Goal: Task Accomplishment & Management: Use online tool/utility

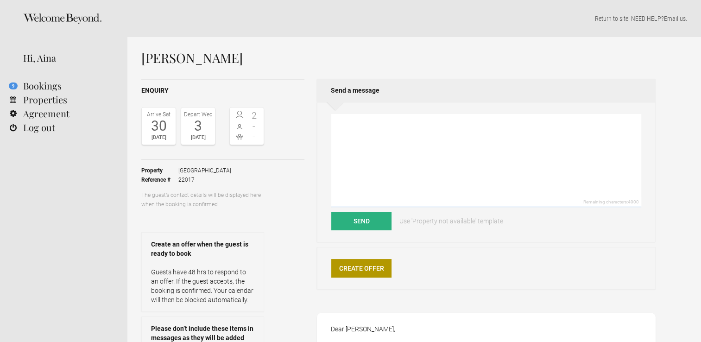
click at [438, 157] on textarea at bounding box center [486, 160] width 310 height 93
type textarea "Dear [PERSON_NAME], Unfortunately we only have availability from the [DATE]."
drag, startPoint x: 336, startPoint y: 118, endPoint x: 284, endPoint y: 70, distance: 71.2
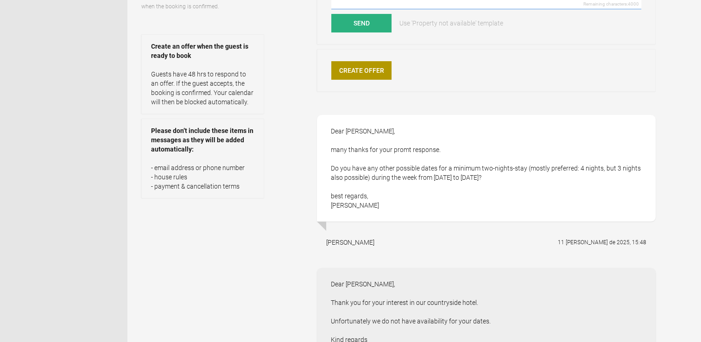
scroll to position [185, 0]
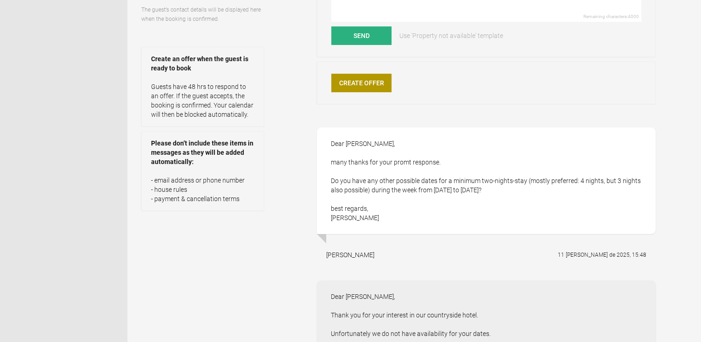
click at [680, 177] on div "[PERSON_NAME] Enquiry Arrive [DATE] Depart [DATE] 2 - - Toggle booking details …" at bounding box center [414, 217] width 574 height 730
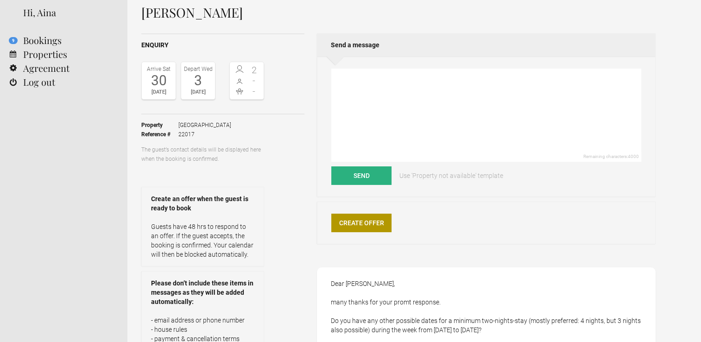
scroll to position [0, 0]
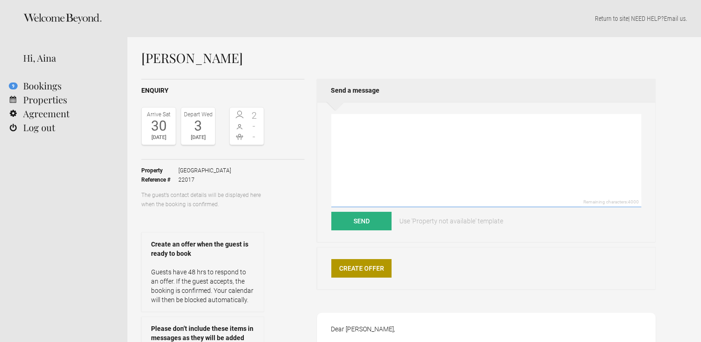
click at [420, 140] on textarea at bounding box center [486, 160] width 310 height 93
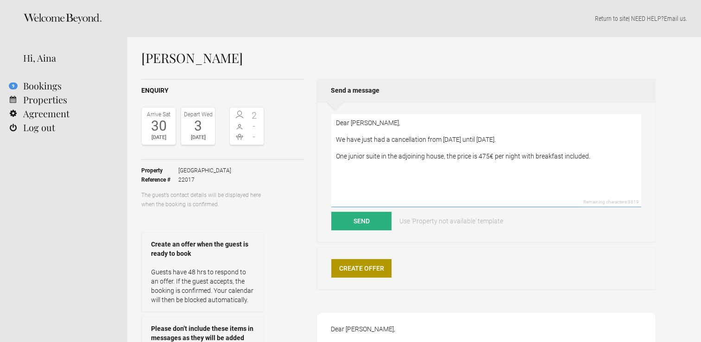
drag, startPoint x: 625, startPoint y: 166, endPoint x: 225, endPoint y: 117, distance: 403.3
type textarea "Dear [PERSON_NAME], We have just had a cancellation from [DATE] until [DATE]. O…"
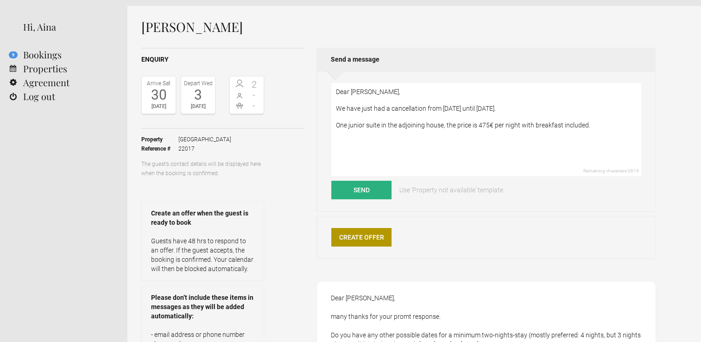
scroll to position [46, 0]
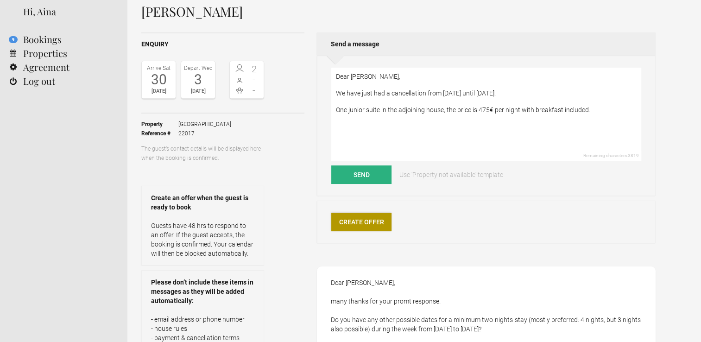
click at [366, 221] on link "Create Offer" at bounding box center [361, 222] width 60 height 19
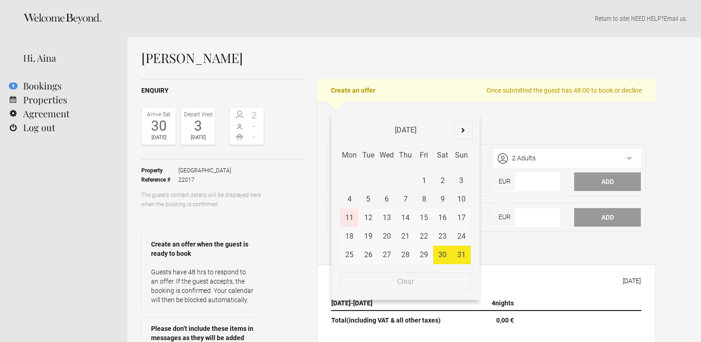
click at [373, 117] on div "30 August 2025 - 03 September 2025 August 2025 Jan Feb Mar Apr May Jun Jul Aug …" at bounding box center [405, 123] width 148 height 19
click at [464, 252] on div "31" at bounding box center [461, 255] width 19 height 19
click at [464, 253] on div "31" at bounding box center [461, 255] width 19 height 19
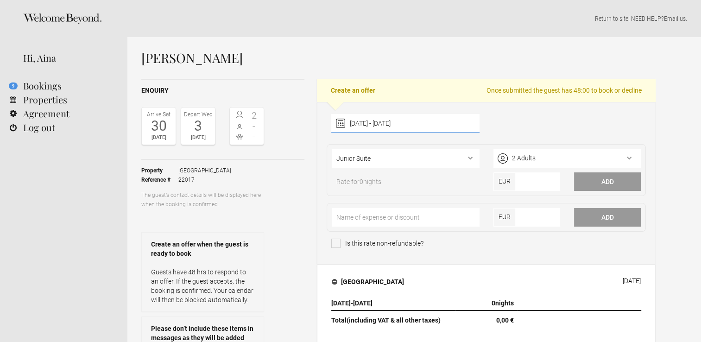
click at [421, 123] on div "31 August 2025 - 31 August 2025 August 2025 Jan Feb Mar Apr May Jun Jul Aug Sep…" at bounding box center [405, 123] width 148 height 19
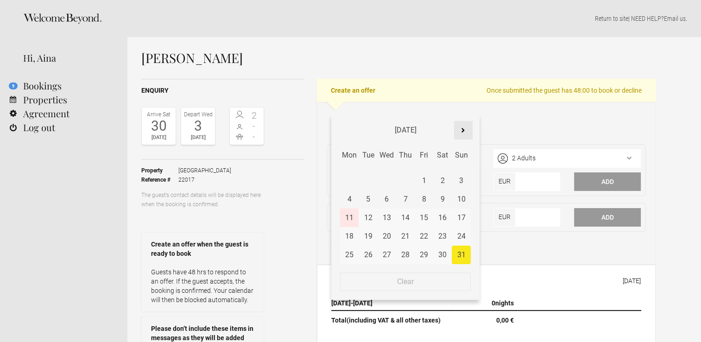
click at [469, 128] on div at bounding box center [463, 130] width 19 height 19
click at [390, 179] on div "3" at bounding box center [387, 180] width 19 height 19
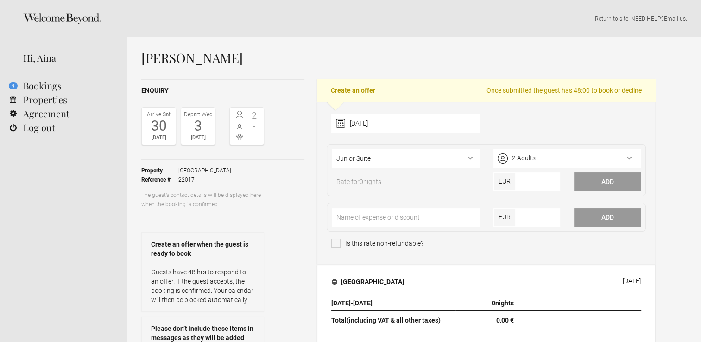
click at [507, 122] on div "03 September 2025 September 2025 Jan Feb Mar Apr May Jun Jul Aug Sep Oct Nov De…" at bounding box center [486, 125] width 324 height 23
click at [390, 124] on div "03 September 2025 September 2025 Jan Feb Mar Apr May Jun Jul Aug Sep Oct Nov De…" at bounding box center [405, 123] width 148 height 19
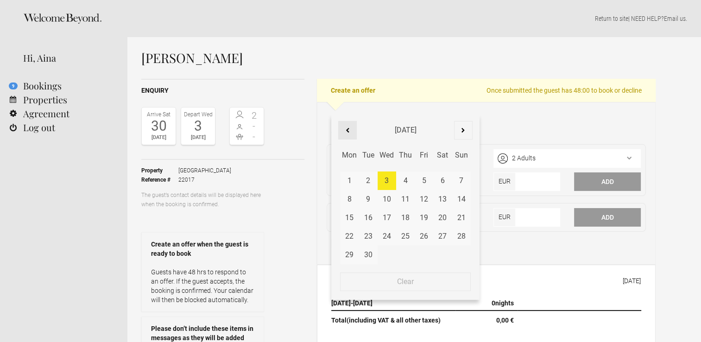
click at [344, 132] on div at bounding box center [347, 130] width 19 height 19
click at [458, 255] on div "31" at bounding box center [461, 255] width 19 height 19
type input "31 August 2025 - 03 September 2025"
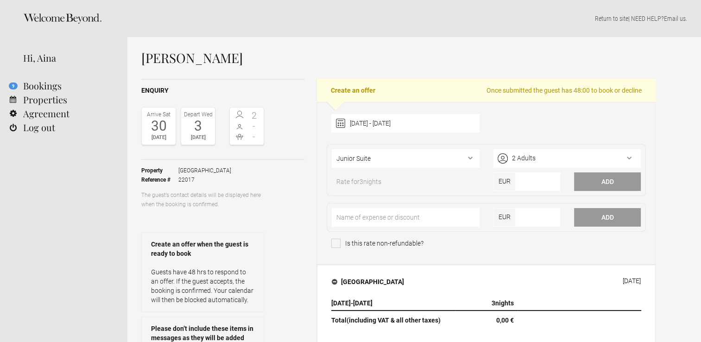
click at [504, 117] on div "31 August 2025 - 03 September 2025 August 2025 Jan Feb Mar Apr May Jun Jul Aug …" at bounding box center [486, 125] width 324 height 23
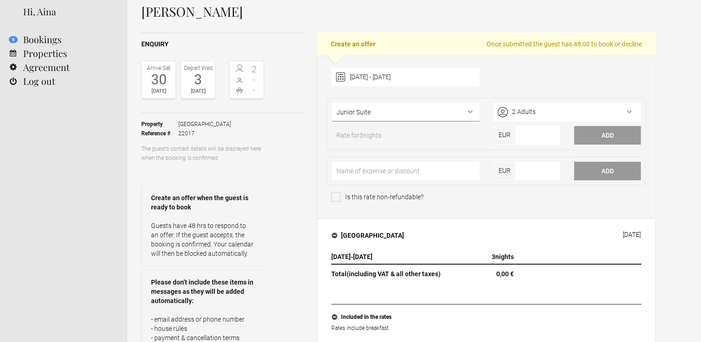
click at [473, 105] on select"] "Junior Suite" at bounding box center [405, 112] width 147 height 19
click at [472, 106] on select"] "Junior Suite" at bounding box center [405, 112] width 147 height 19
click at [546, 139] on input"] "number" at bounding box center [538, 135] width 44 height 19
type input"] "475"
click at [574, 126] on button "Add" at bounding box center [607, 135] width 67 height 19
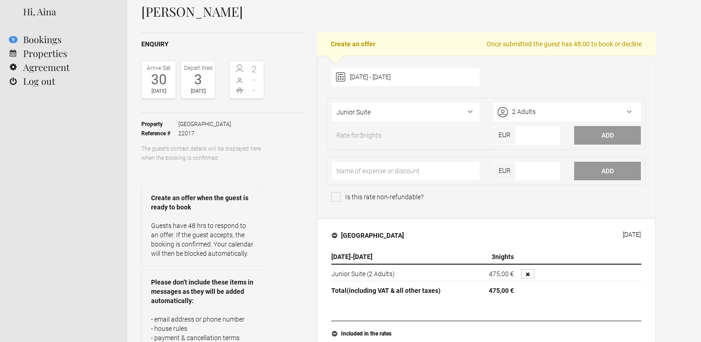
click at [526, 273] on icon "button" at bounding box center [528, 274] width 4 height 4
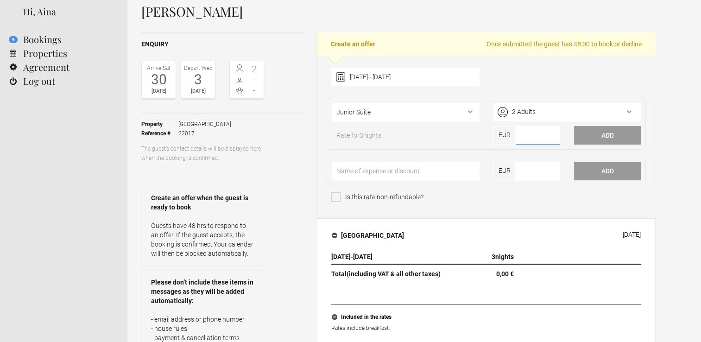
click at [540, 138] on input"] "number" at bounding box center [538, 135] width 44 height 19
type input"] "1425"
click at [574, 126] on button "Add" at bounding box center [607, 135] width 67 height 19
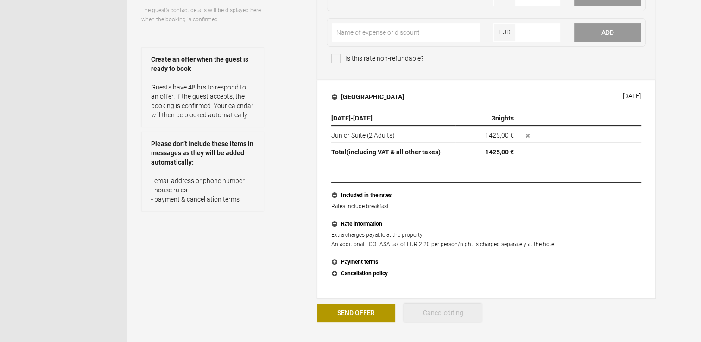
scroll to position [185, 0]
click at [360, 261] on button "Payment terms" at bounding box center [486, 262] width 310 height 12
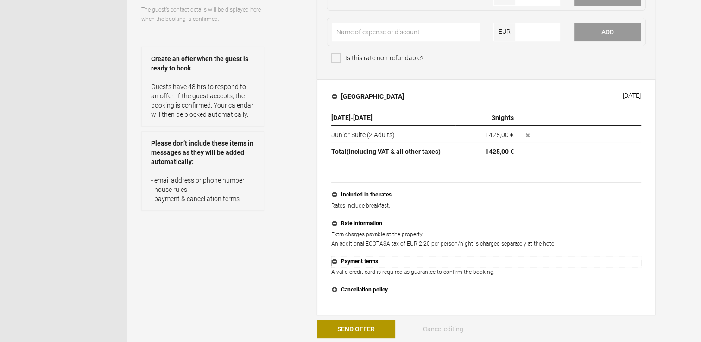
scroll to position [232, 0]
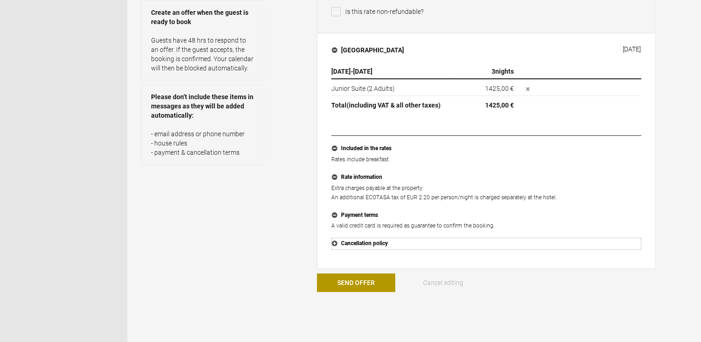
click at [382, 244] on button "Cancellation policy" at bounding box center [486, 244] width 310 height 12
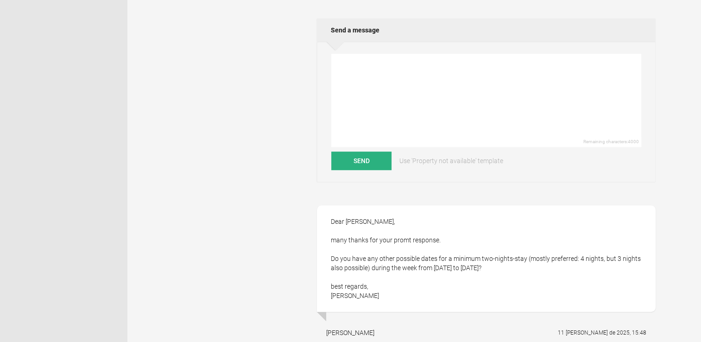
scroll to position [510, 0]
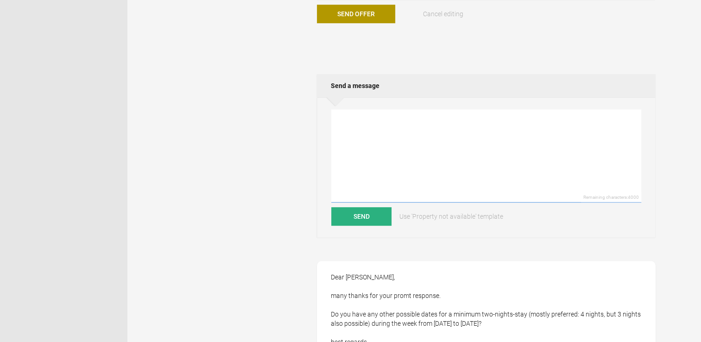
click at [401, 135] on textarea at bounding box center [486, 155] width 310 height 93
paste textarea "Dear [PERSON_NAME], We have just had a cancellation from [DATE] until [DATE]. O…"
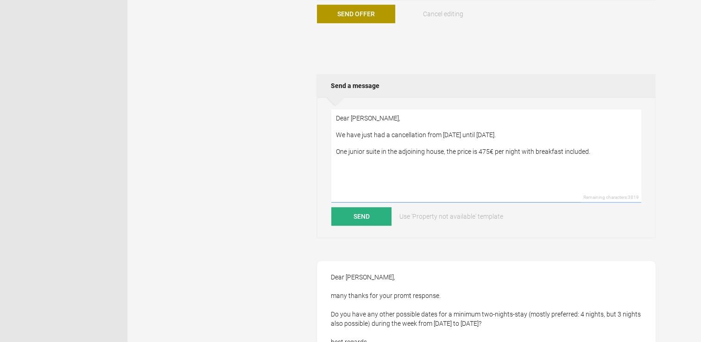
click at [591, 133] on textarea "Dear [PERSON_NAME], We have just had a cancellation from [DATE] until [DATE]. O…" at bounding box center [486, 155] width 310 height 93
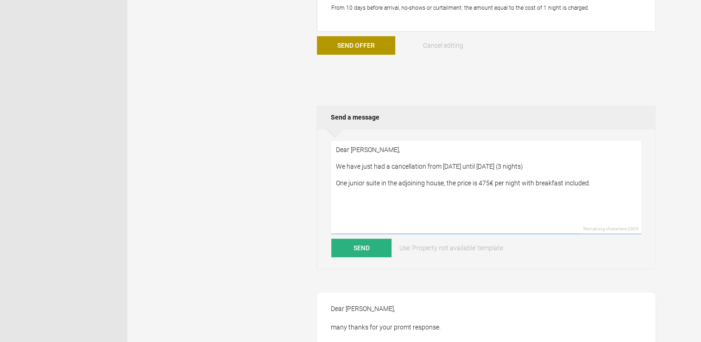
scroll to position [463, 0]
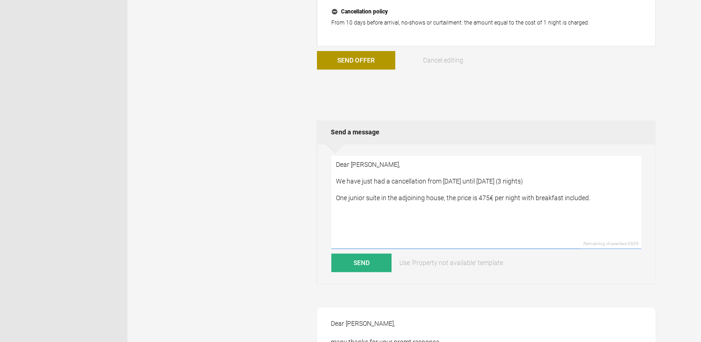
click at [609, 199] on textarea "Dear Bjarne, We have just had a cancellation from 31st August until 3rd of Sept…" at bounding box center [486, 202] width 310 height 93
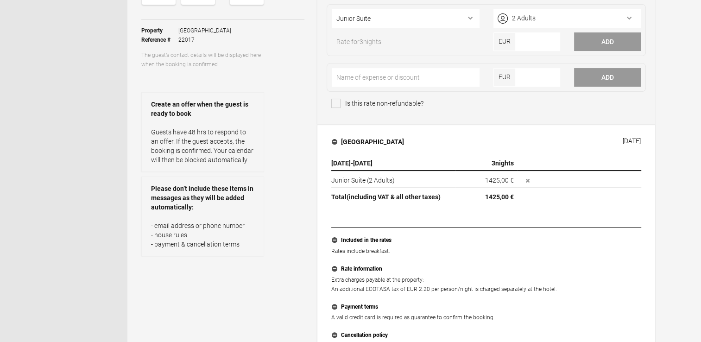
scroll to position [93, 0]
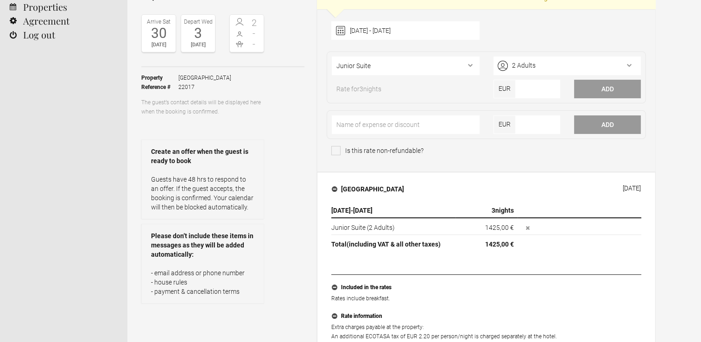
type textarea "Dear Bjarne, We have just had a cancellation from 31st August until 3rd of Sept…"
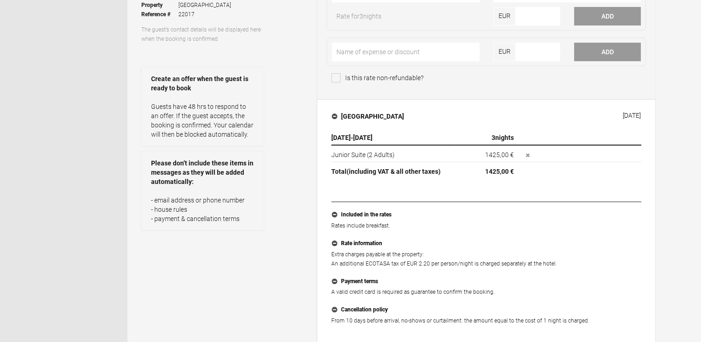
scroll to position [278, 0]
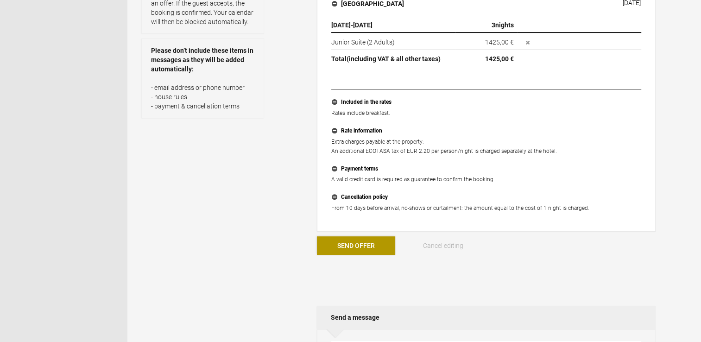
click at [370, 243] on button "Send Offer" at bounding box center [356, 245] width 78 height 19
